Goal: Navigation & Orientation: Find specific page/section

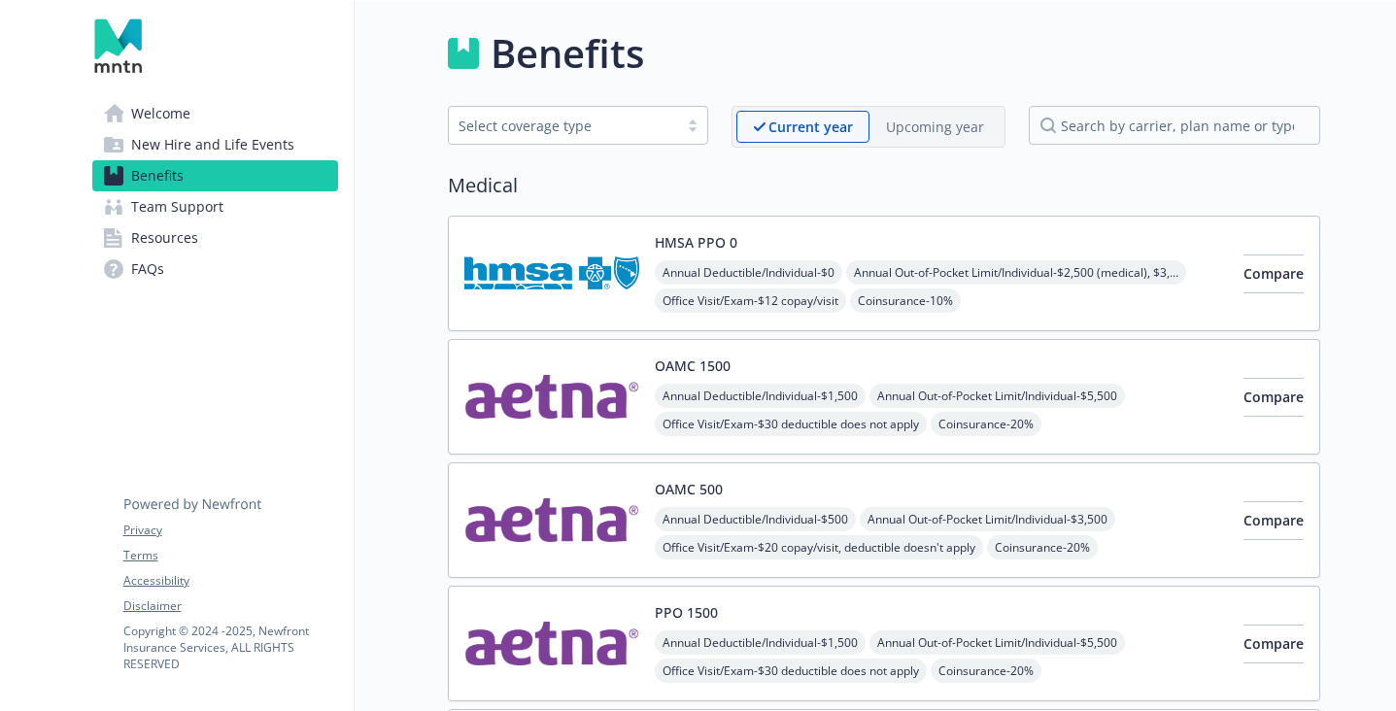
click at [167, 272] on link "FAQs" at bounding box center [215, 269] width 246 height 31
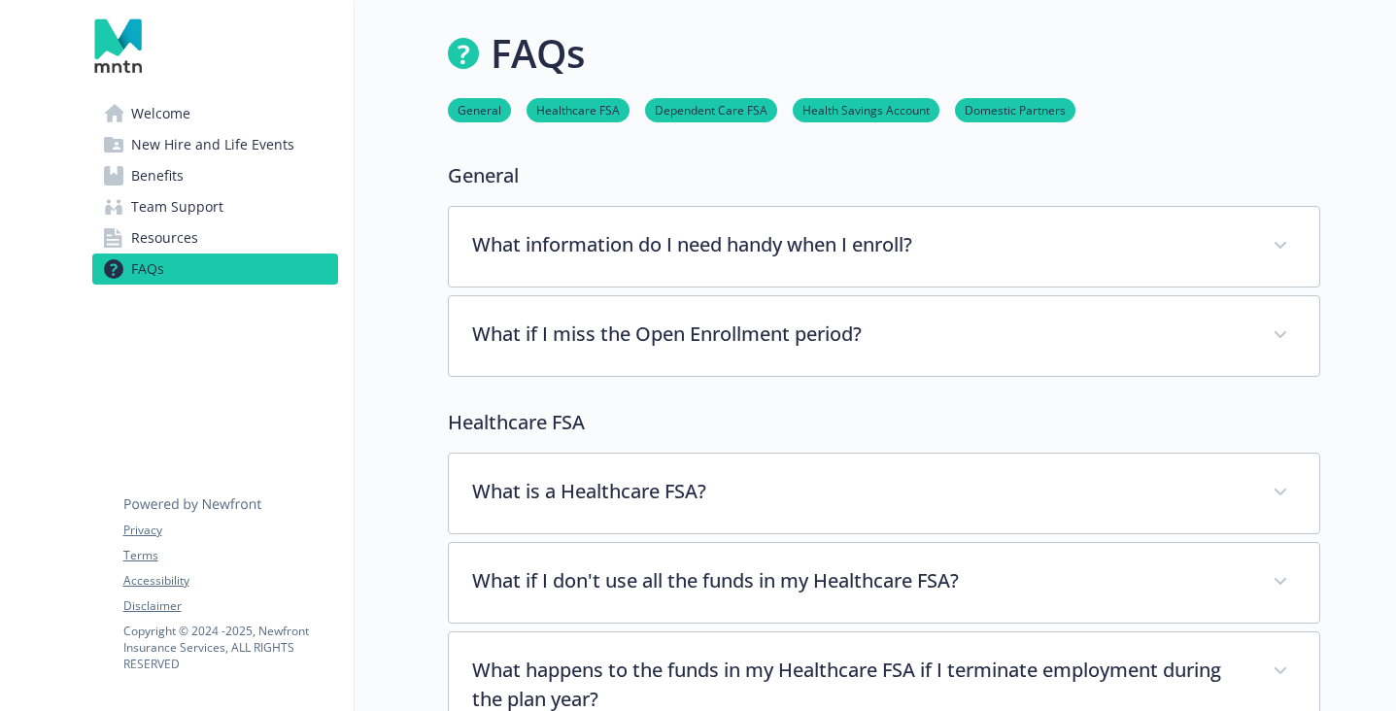
click at [170, 167] on span "Benefits" at bounding box center [157, 175] width 52 height 31
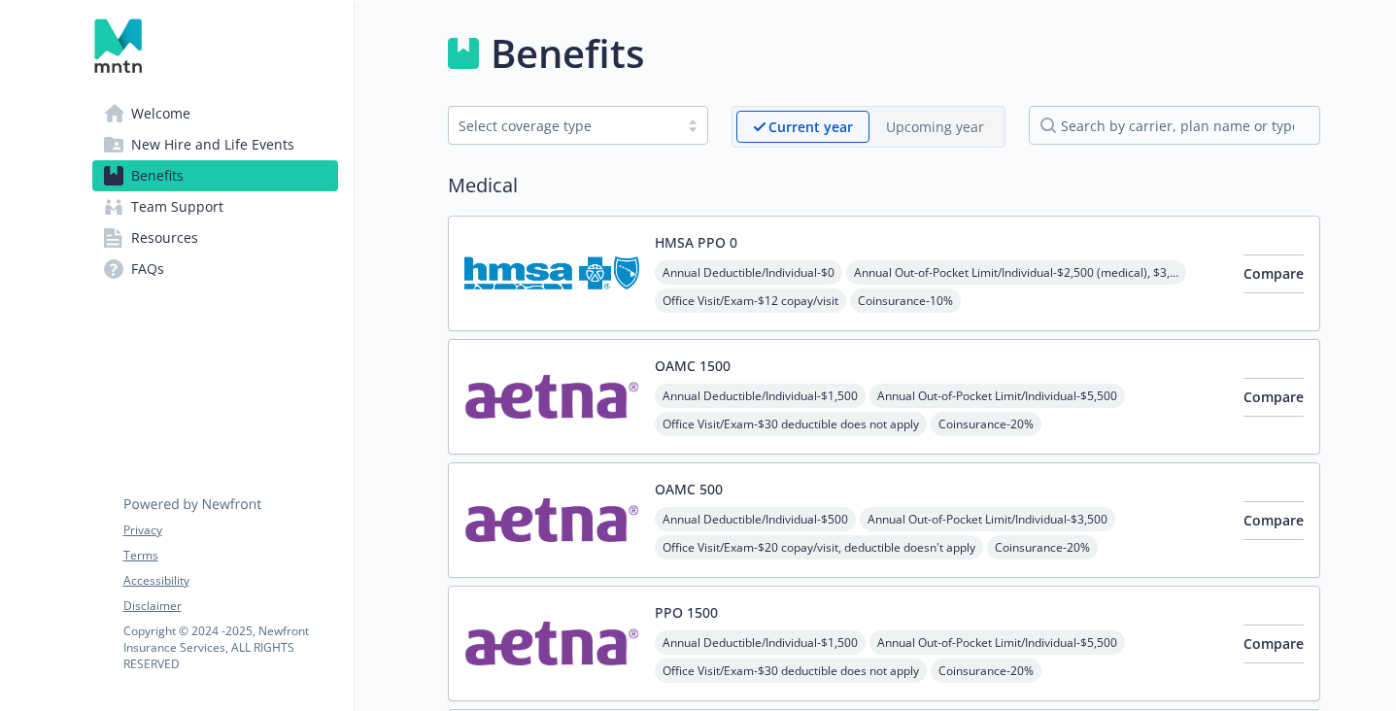
click at [175, 216] on span "Team Support" at bounding box center [177, 206] width 92 height 31
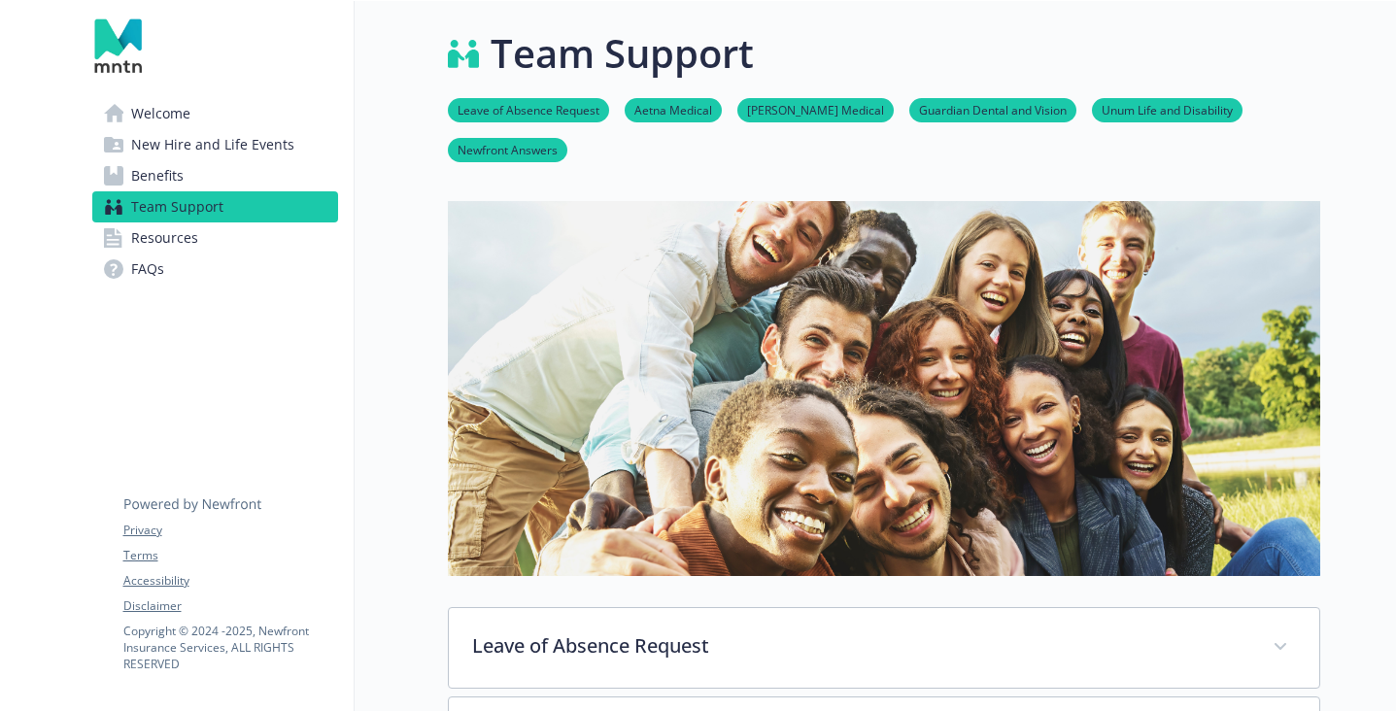
click at [180, 243] on span "Resources" at bounding box center [164, 237] width 67 height 31
